Goal: Book appointment/travel/reservation

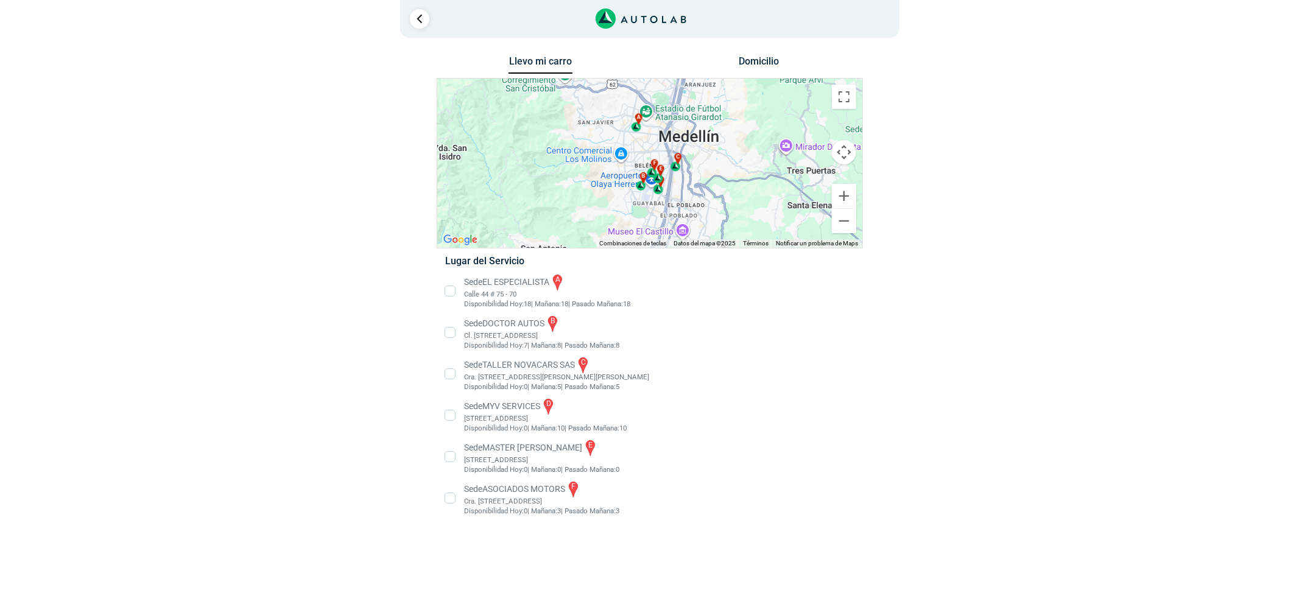
click at [520, 461] on li "Sede MASTER MOTRIZ e [STREET_ADDRESS]" at bounding box center [649, 457] width 427 height 37
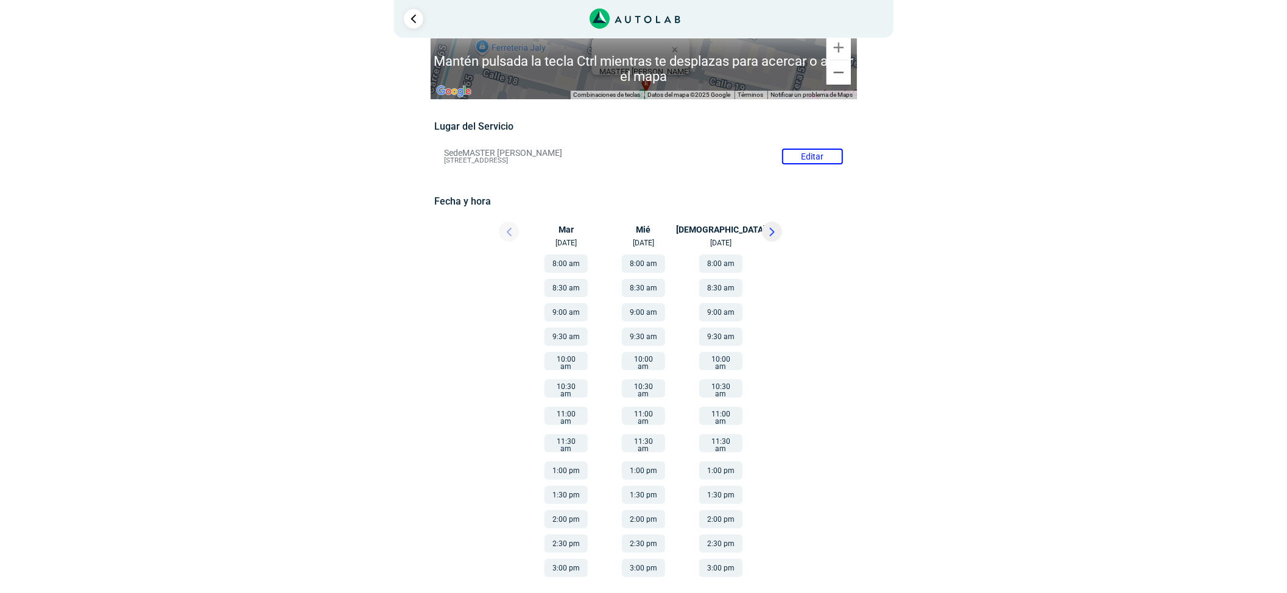
scroll to position [27, 0]
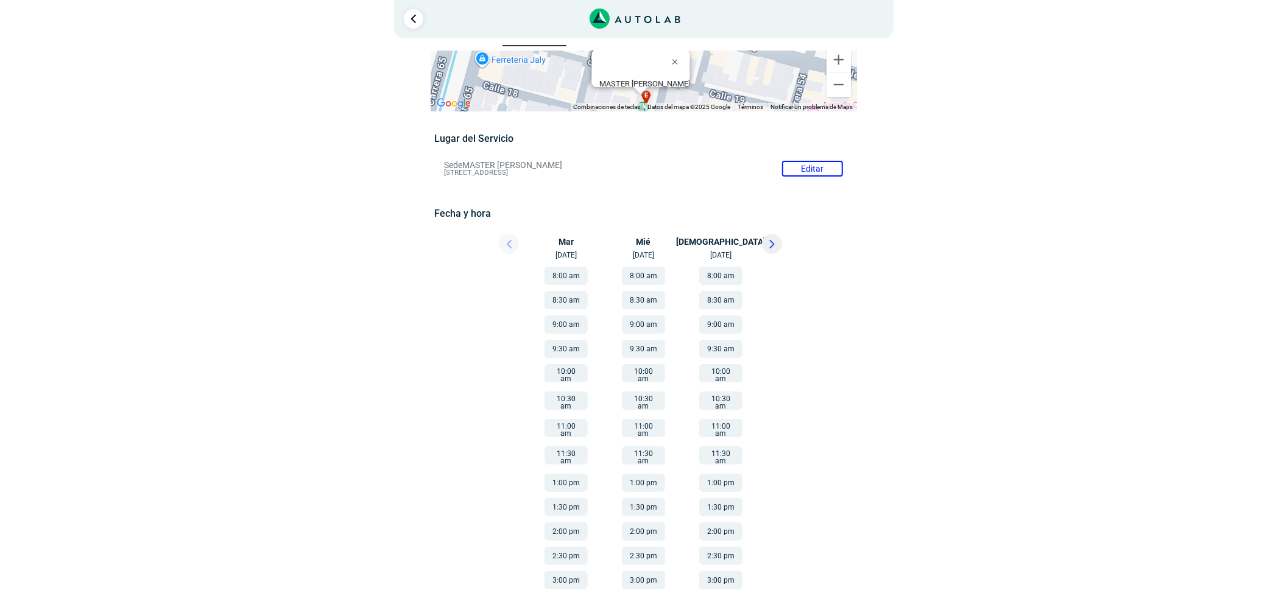
click at [569, 474] on button "1:00 pm" at bounding box center [566, 483] width 43 height 18
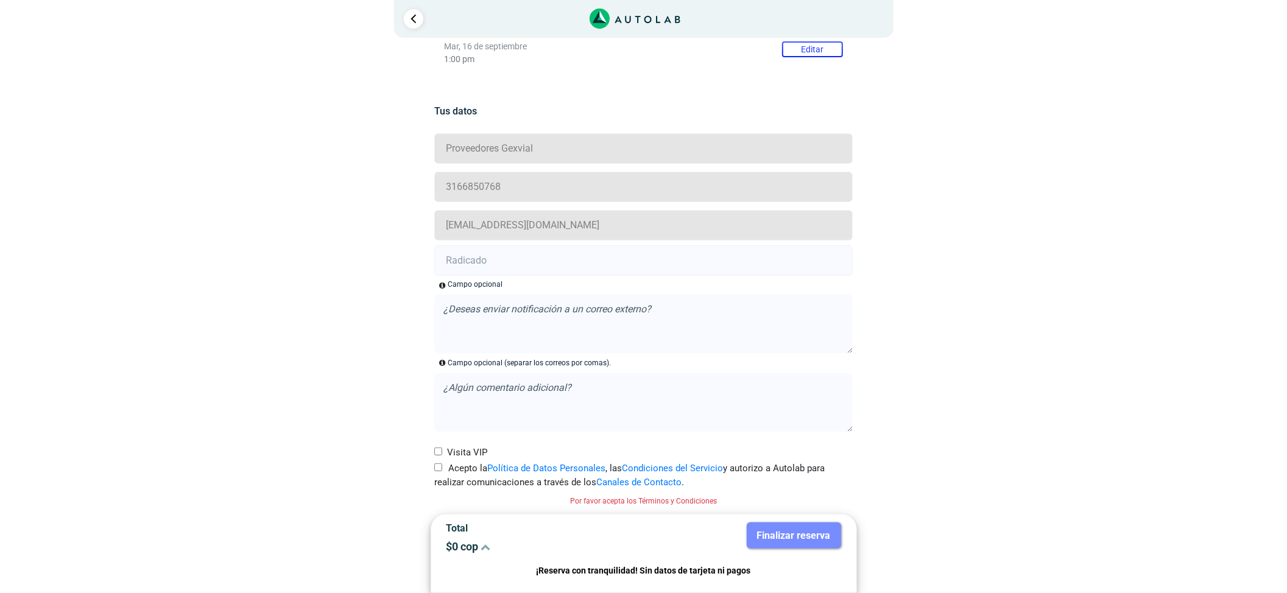
click at [442, 466] on label "Acepto la Política de Datos Personales , las Condiciones del Servicio y autoriz…" at bounding box center [643, 475] width 418 height 27
click at [442, 466] on input "Acepto la Política de Datos Personales , las Condiciones del Servicio y autoriz…" at bounding box center [438, 468] width 8 height 8
checkbox input "true"
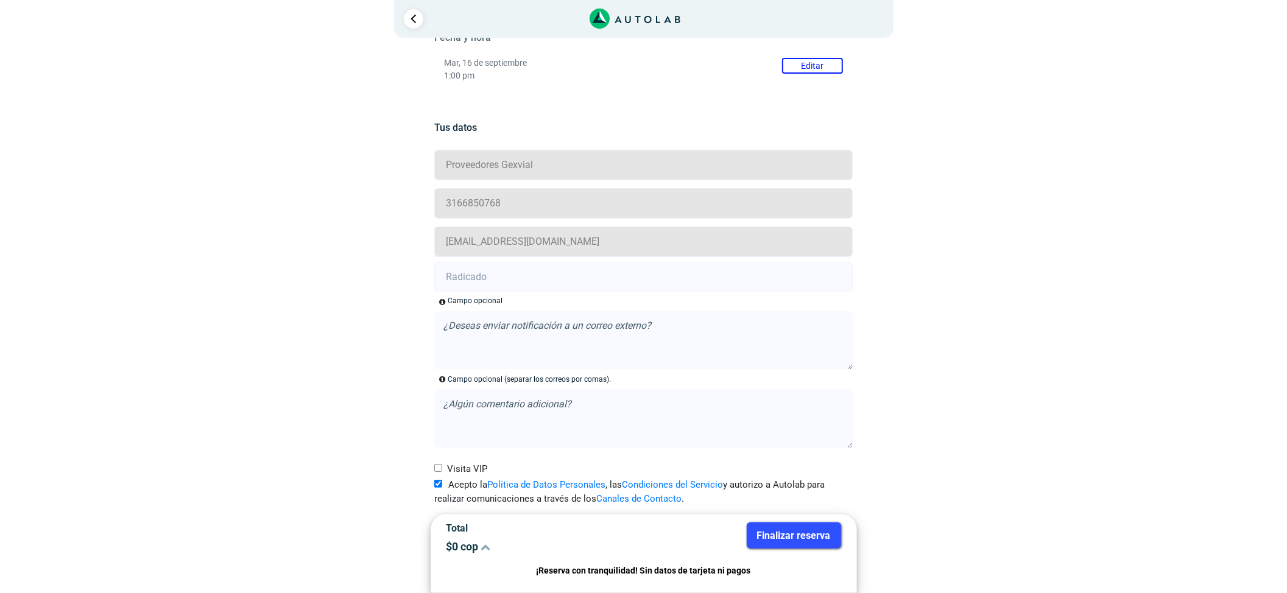
scroll to position [205, 0]
click at [510, 284] on input "text" at bounding box center [643, 277] width 418 height 30
paste input "20919276"
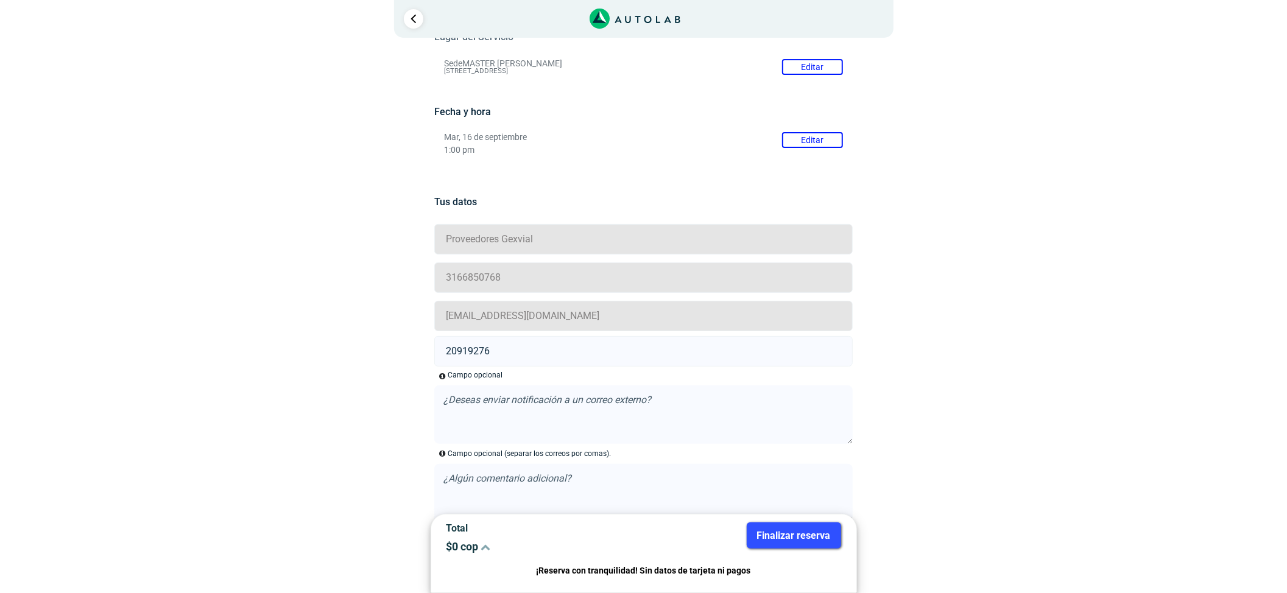
scroll to position [42, 0]
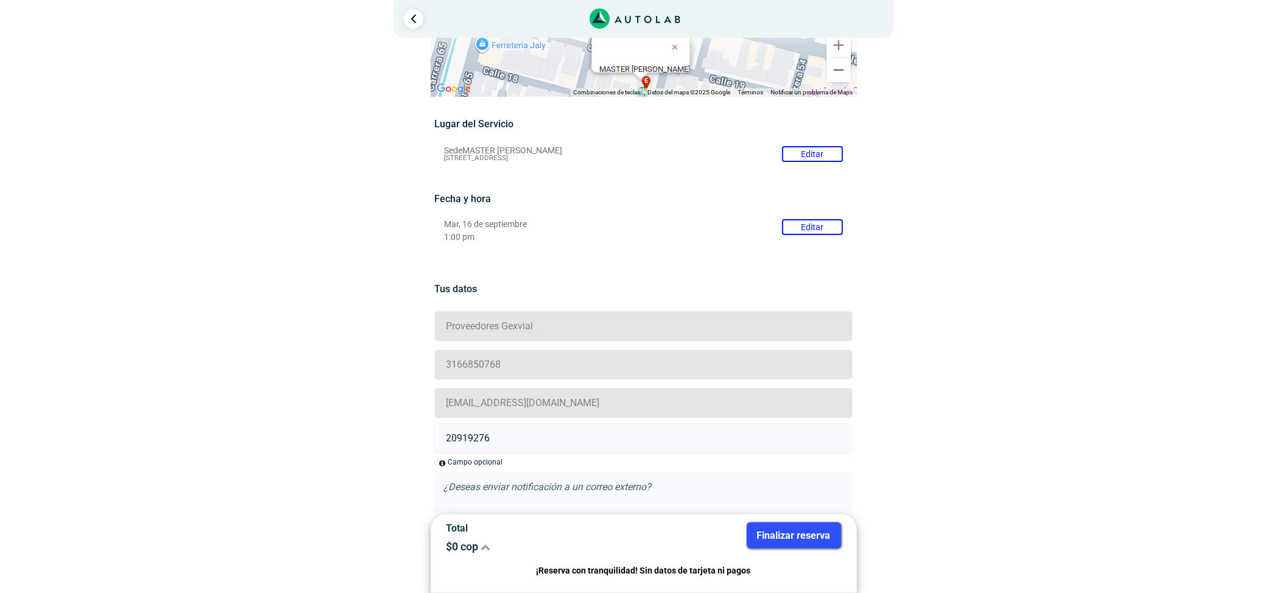
type input "20919276"
click at [800, 225] on button "Editar" at bounding box center [812, 227] width 61 height 16
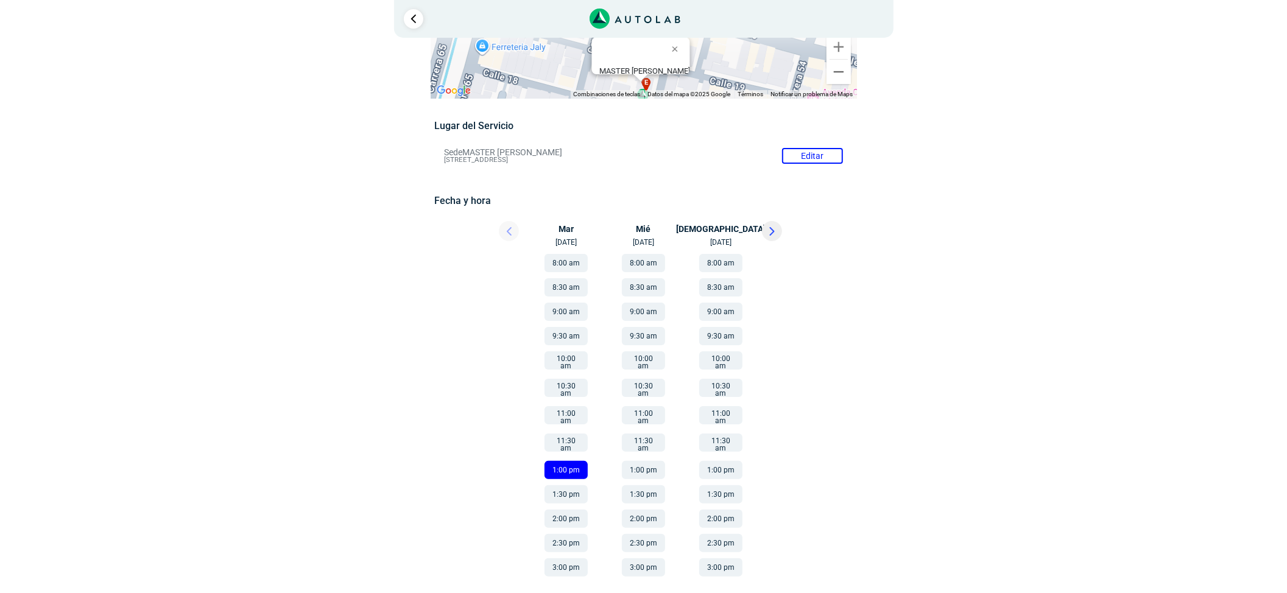
scroll to position [27, 0]
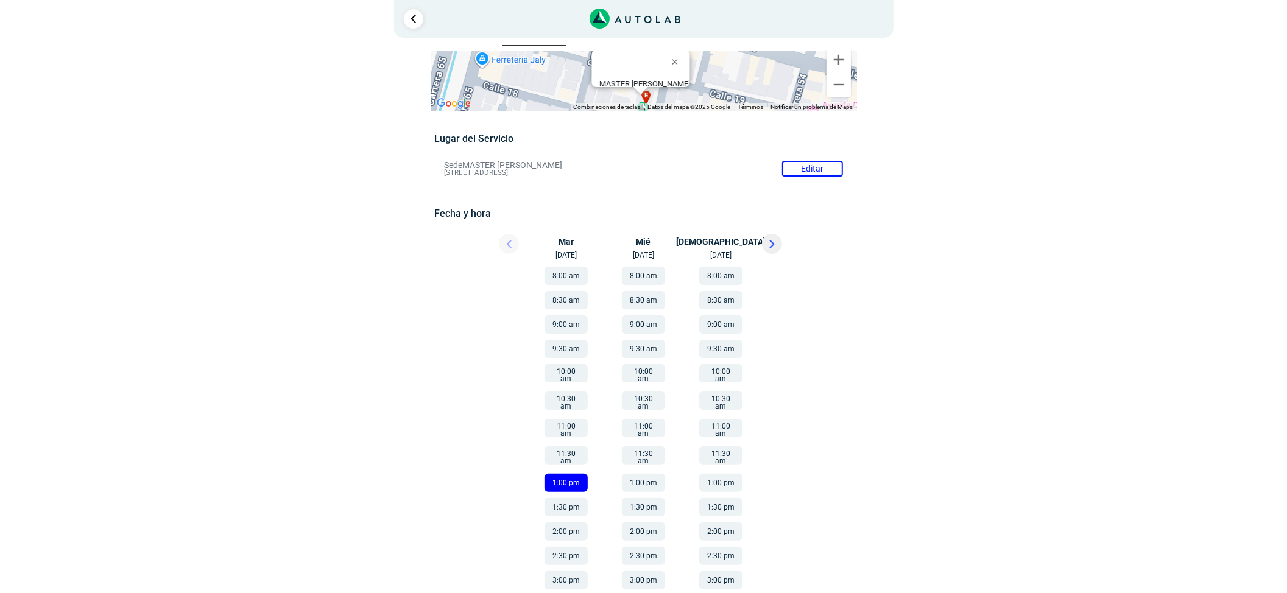
click at [568, 276] on button "8:00 am" at bounding box center [566, 276] width 43 height 18
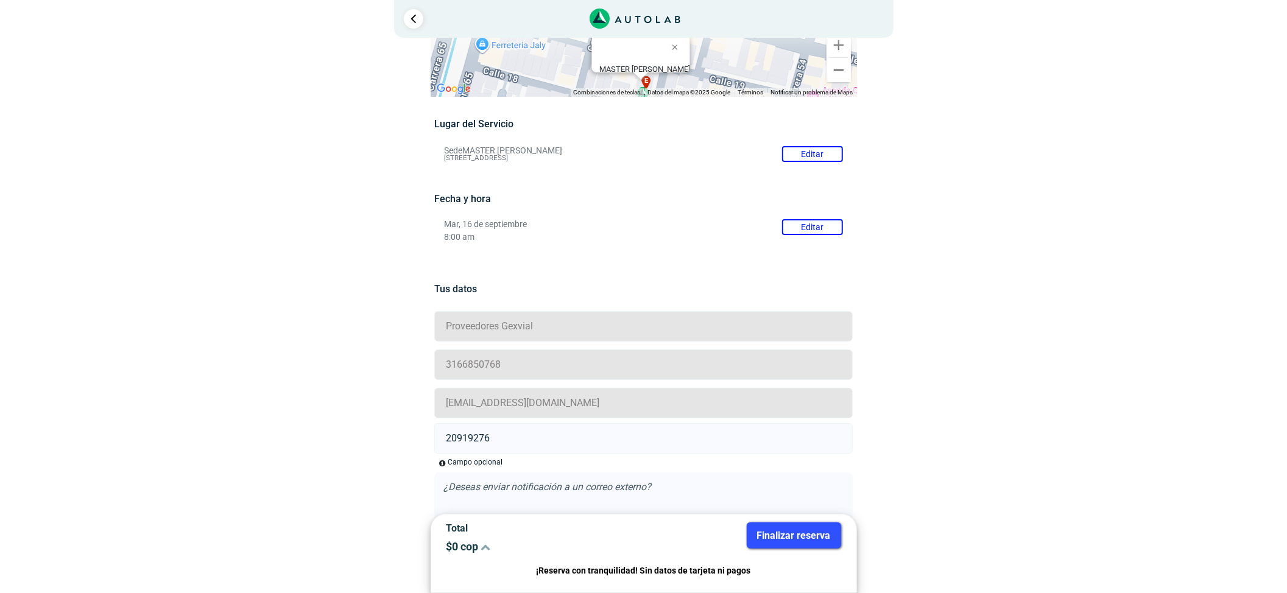
scroll to position [205, 0]
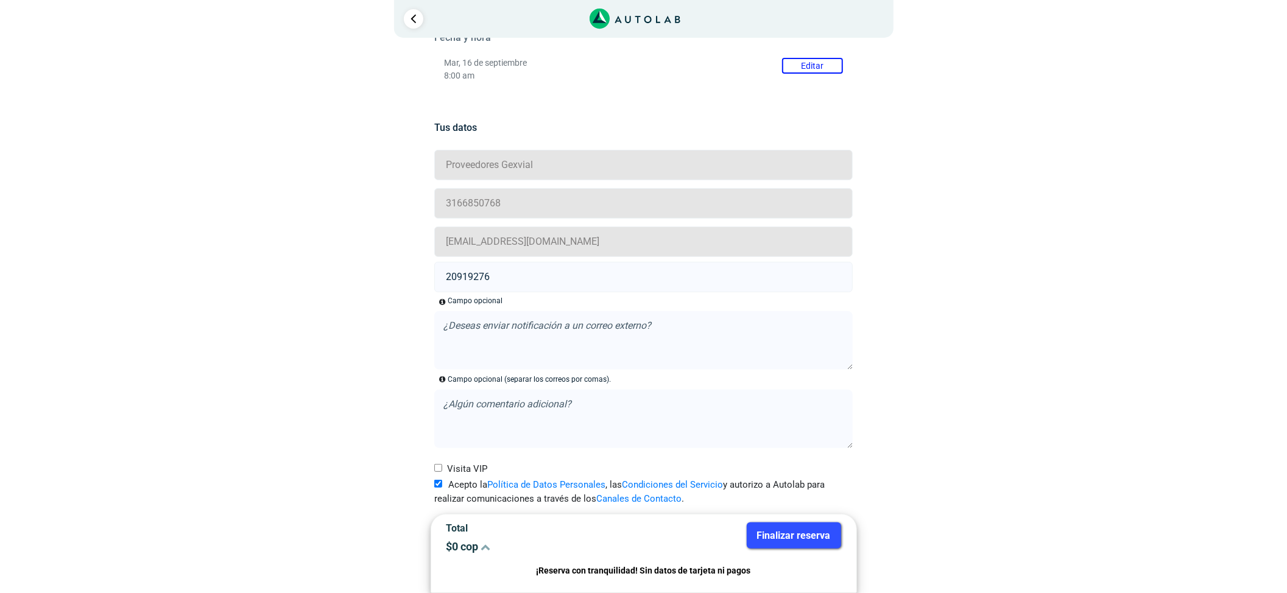
click at [819, 529] on button "Finalizar reserva" at bounding box center [794, 536] width 94 height 26
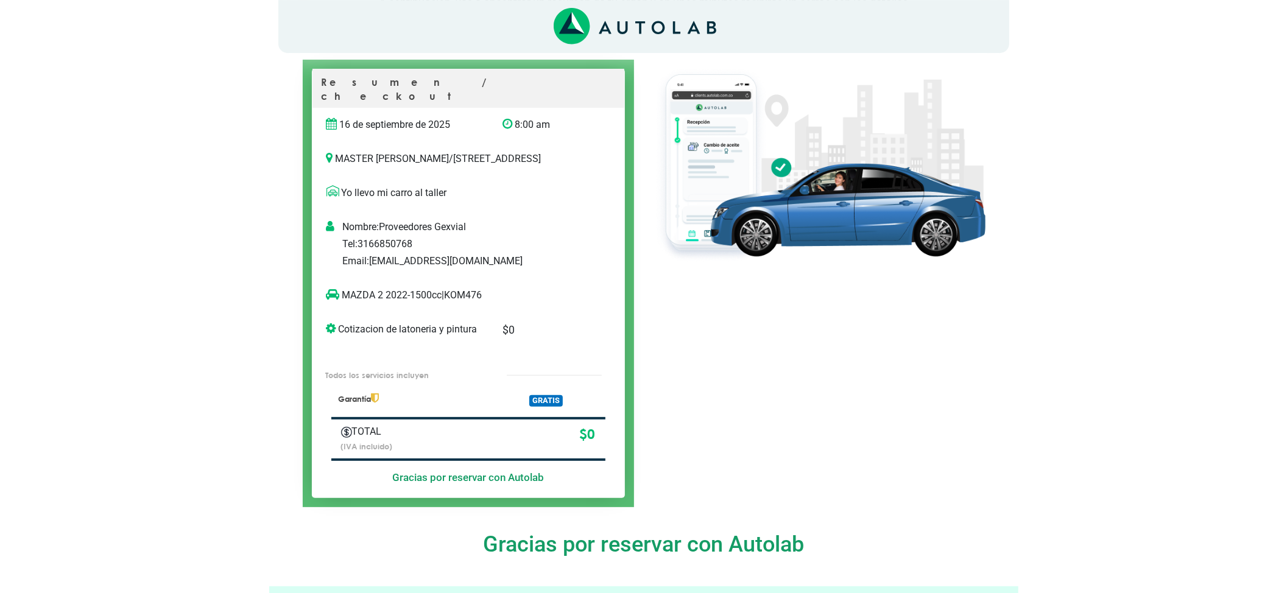
scroll to position [123, 0]
click at [470, 294] on p "MAZDA 2 2022-1500cc | KOM476" at bounding box center [455, 296] width 259 height 15
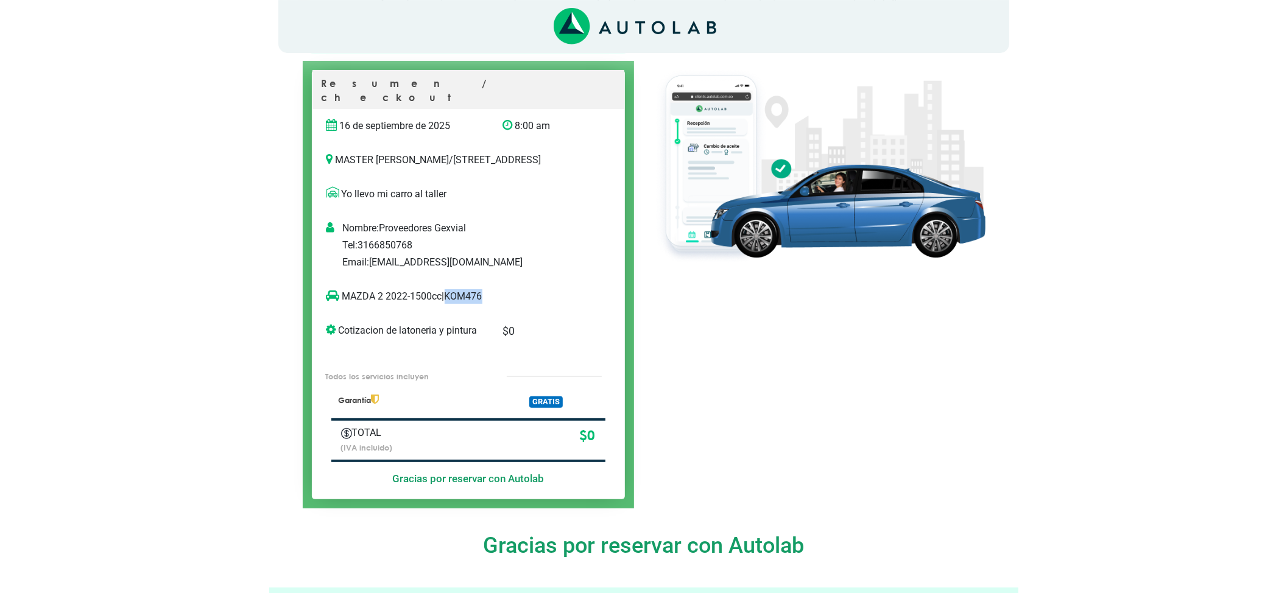
click at [470, 294] on p "MAZDA 2 2022-1500cc | KOM476" at bounding box center [455, 296] width 259 height 15
copy p "KOM476"
